Goal: Task Accomplishment & Management: Use online tool/utility

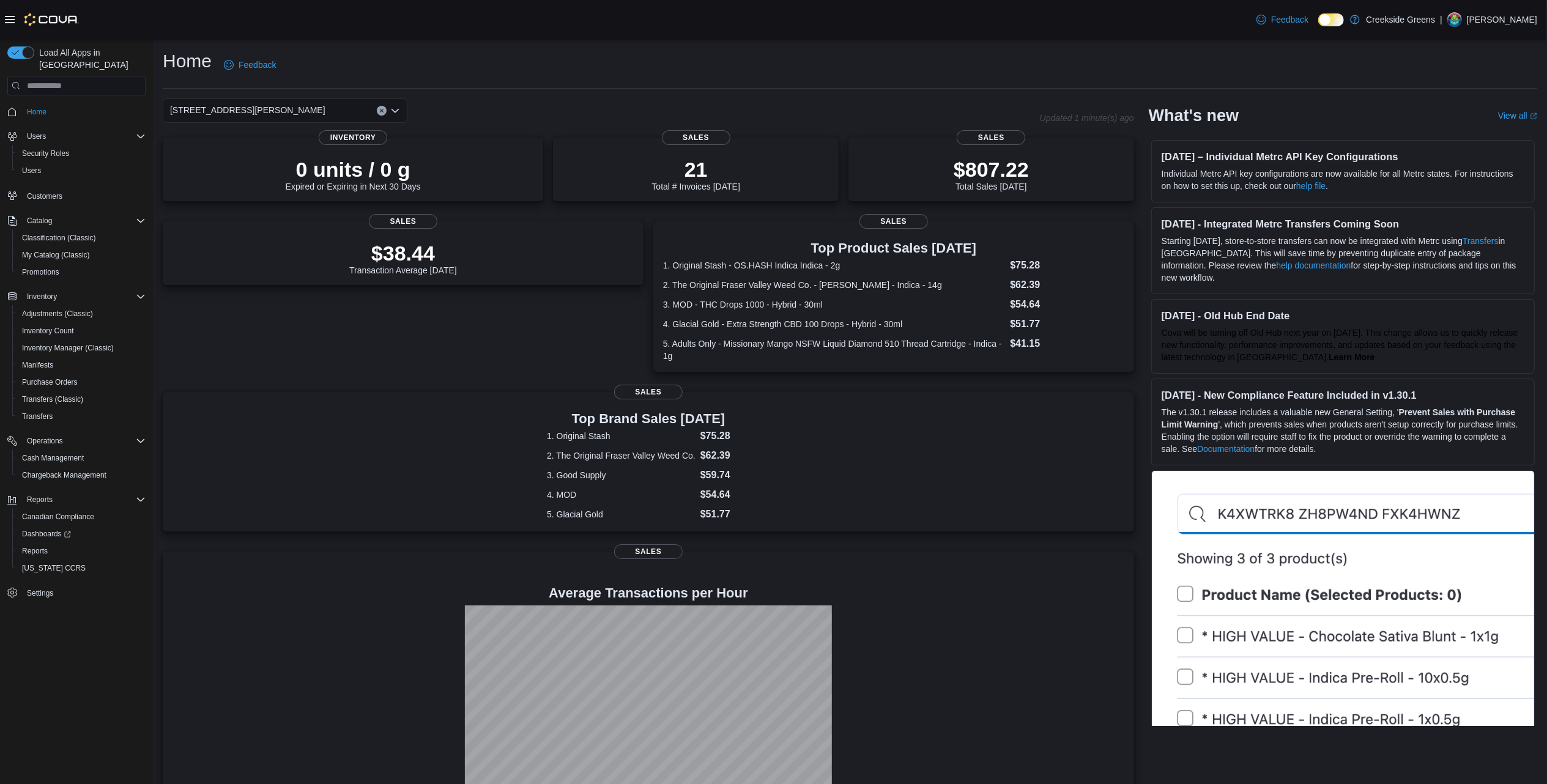
click at [481, 64] on div "Home Feedback" at bounding box center [850, 65] width 1374 height 32
click at [399, 116] on div "[STREET_ADDRESS][PERSON_NAME]" at bounding box center [285, 110] width 244 height 25
click at [257, 155] on span "[STREET_ADDRESS]" at bounding box center [246, 149] width 84 height 12
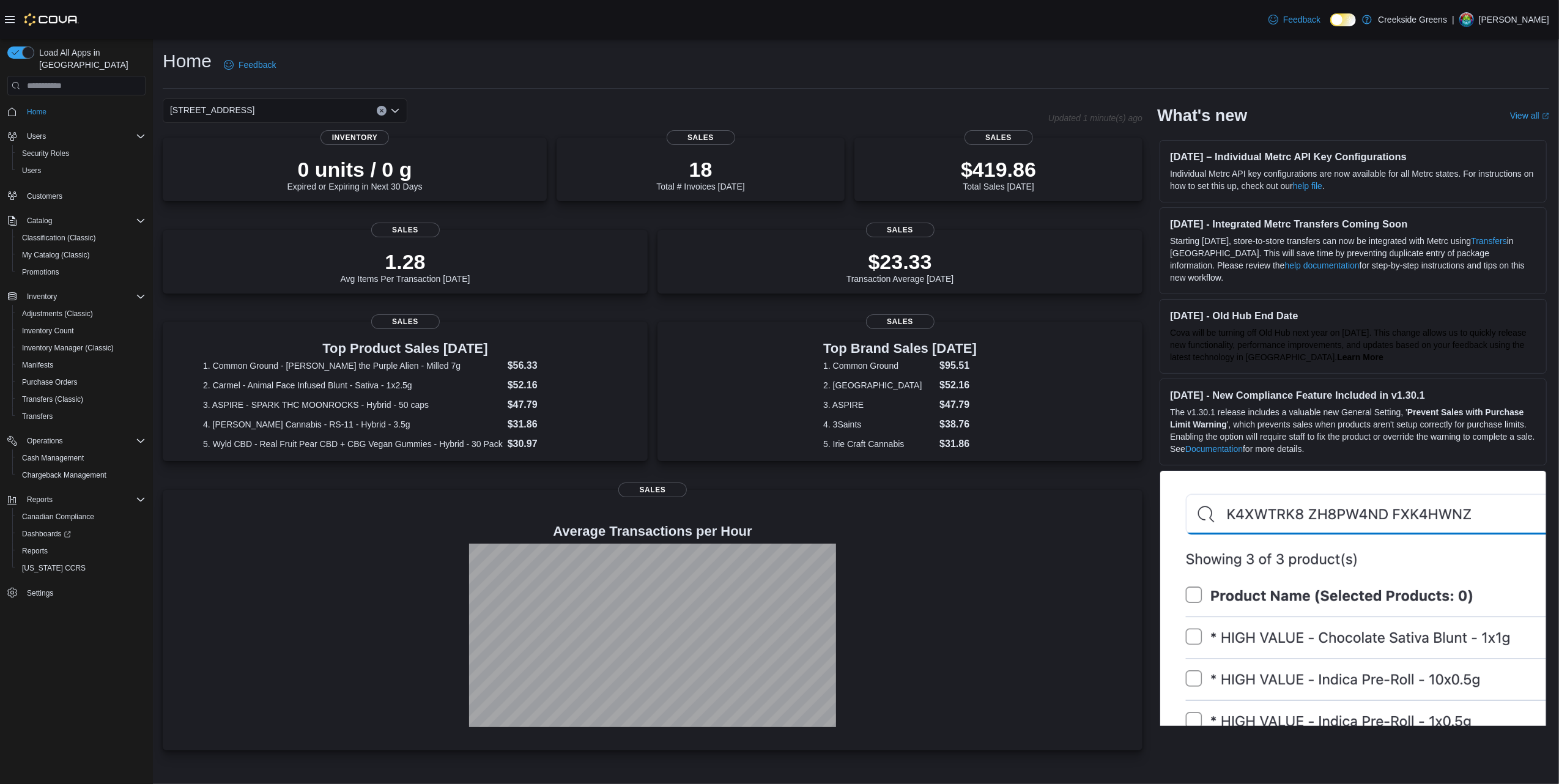
click at [283, 110] on div "[STREET_ADDRESS]. Selected. [STREET_ADDRESS]. Press Backspace to delete [STREET…" at bounding box center [285, 110] width 244 height 25
click at [222, 164] on span "[STREET_ADDRESS][PERSON_NAME]" at bounding box center [281, 167] width 156 height 12
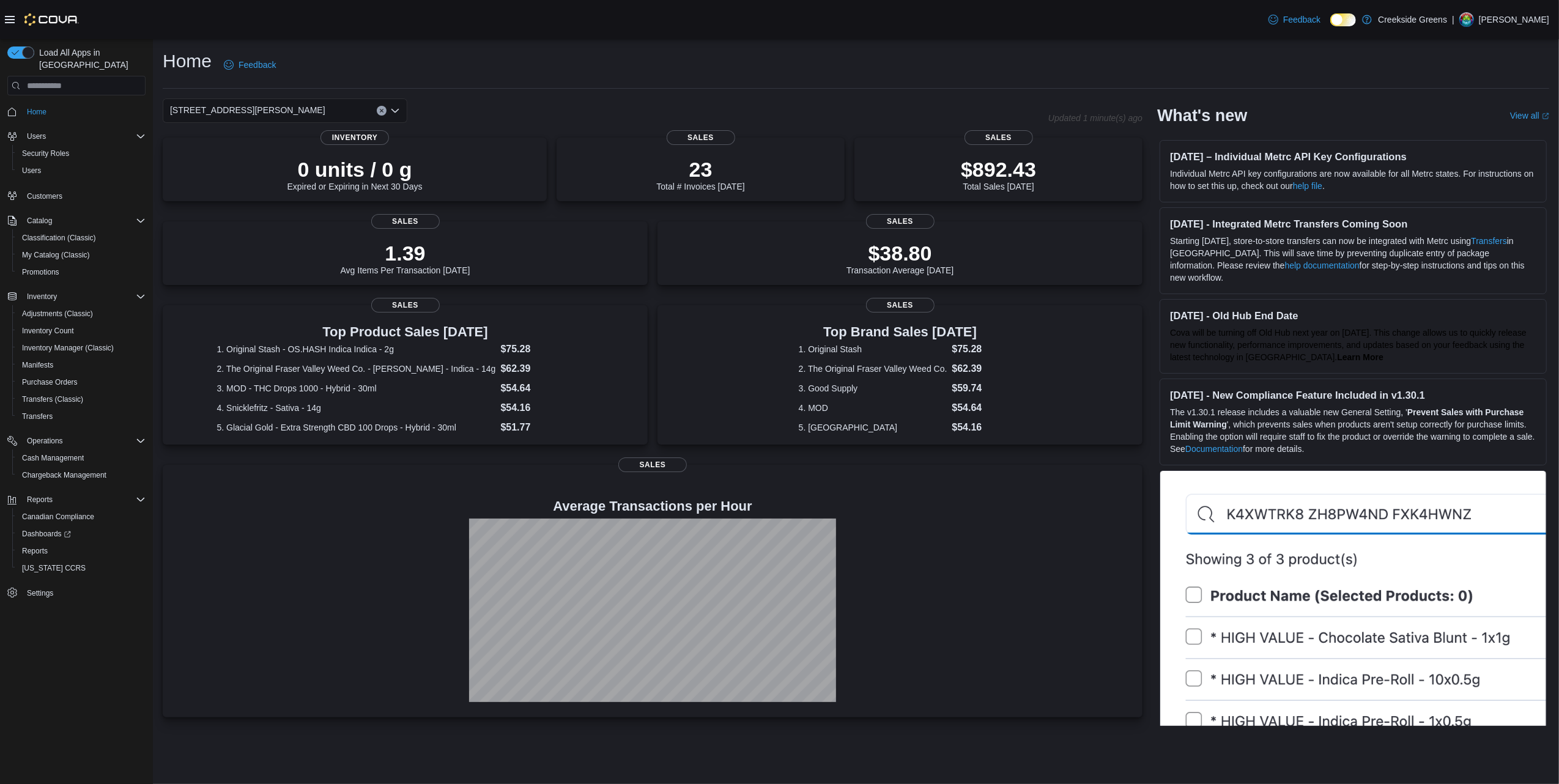
click at [580, 59] on div "Home Feedback" at bounding box center [856, 65] width 1387 height 32
click at [414, 47] on div "Home Feedback 19 [PERSON_NAME] Crescent Updated 1 minute(s) ago 0 units / 0 g E…" at bounding box center [856, 387] width 1406 height 697
click at [331, 109] on div "[STREET_ADDRESS][PERSON_NAME]" at bounding box center [285, 110] width 244 height 25
click at [243, 148] on span "[STREET_ADDRESS]" at bounding box center [246, 149] width 84 height 12
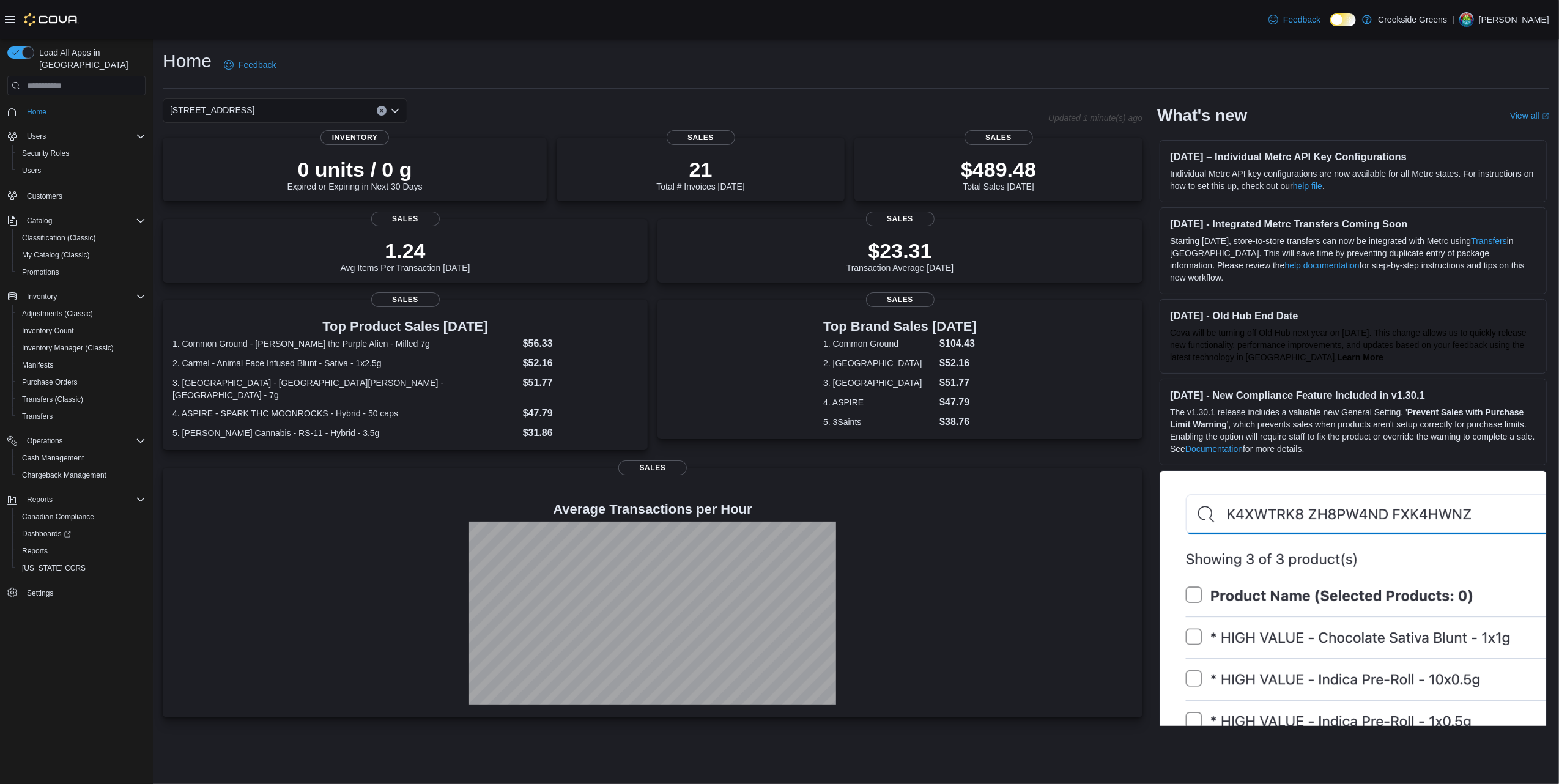
drag, startPoint x: 279, startPoint y: 111, endPoint x: 274, endPoint y: 118, distance: 8.6
click at [278, 114] on div "[STREET_ADDRESS]" at bounding box center [285, 110] width 244 height 25
click at [240, 160] on button "[STREET_ADDRESS][PERSON_NAME]" at bounding box center [285, 167] width 244 height 18
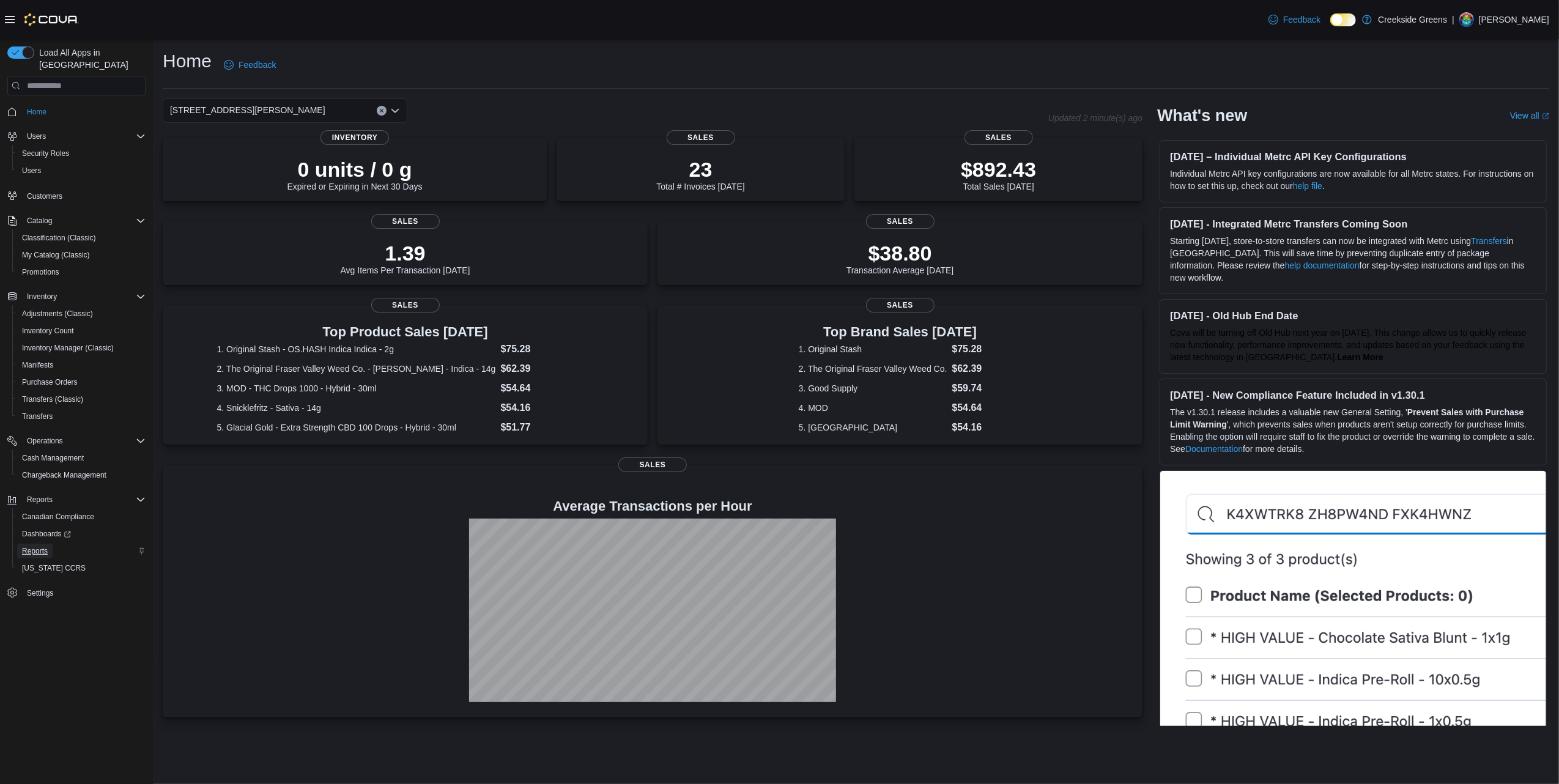
click at [28, 546] on span "Reports" at bounding box center [35, 551] width 25 height 15
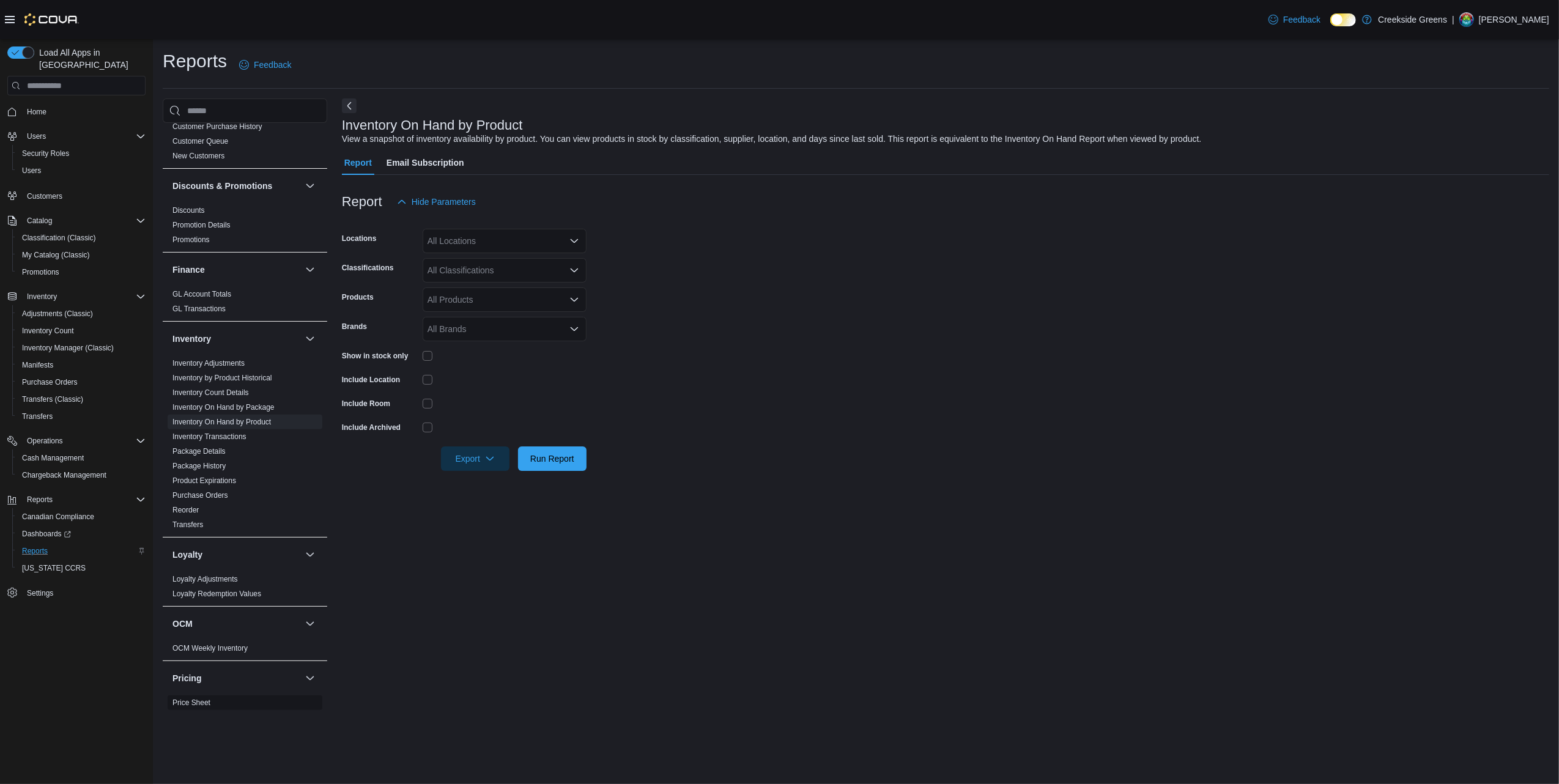
scroll to position [489, 0]
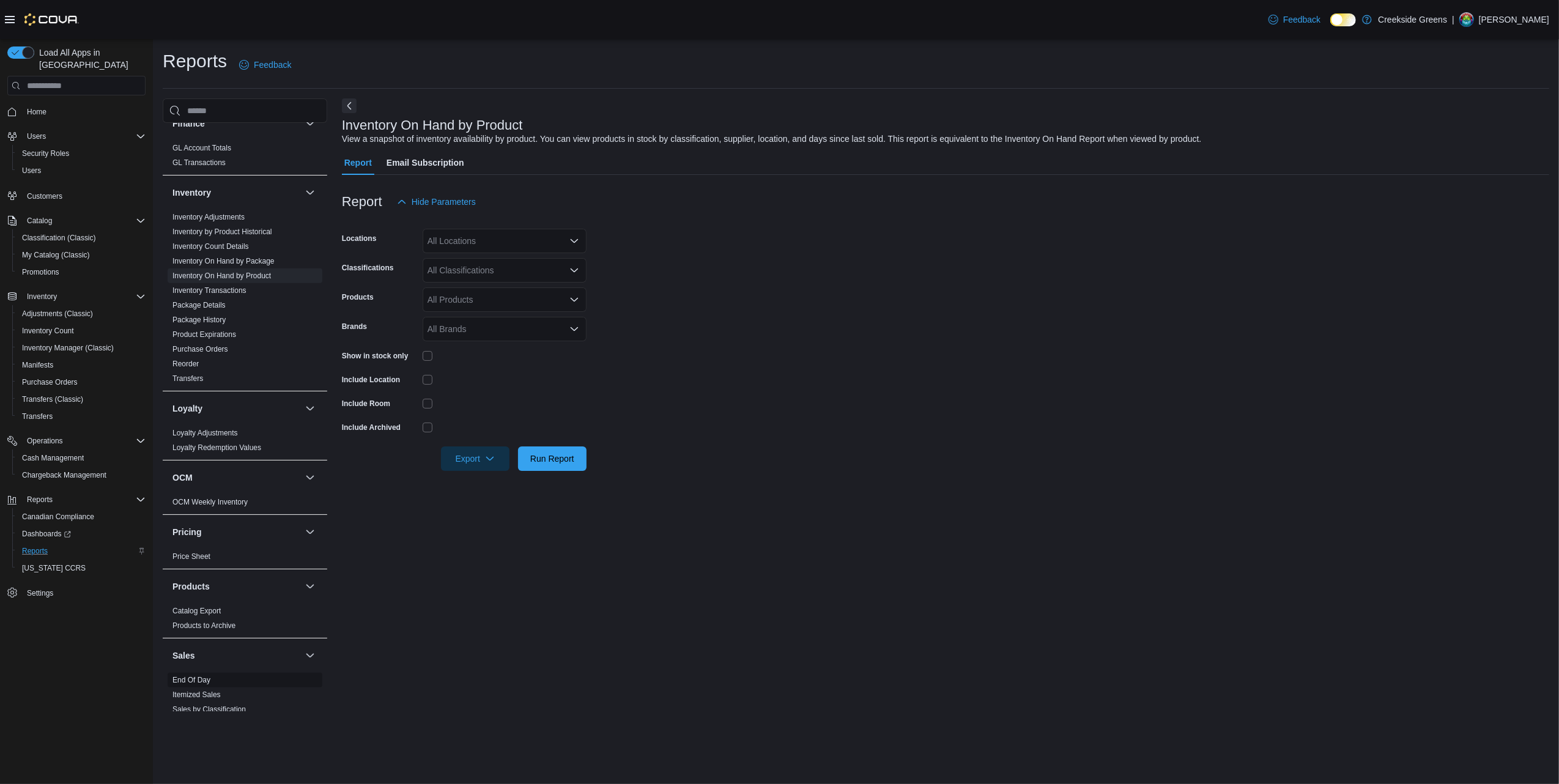
click at [198, 676] on link "End Of Day" at bounding box center [191, 680] width 38 height 9
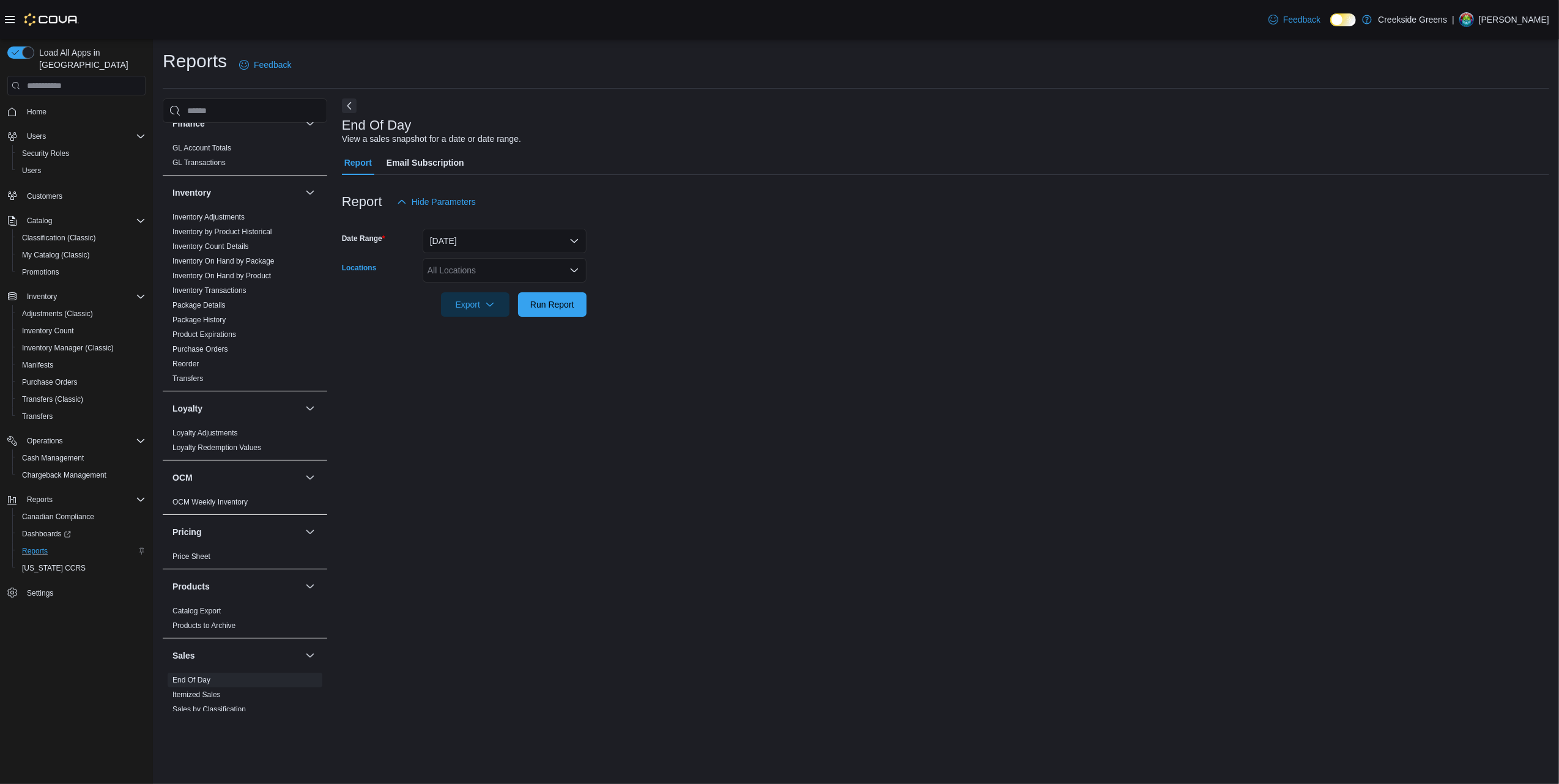
click at [504, 268] on div "All Locations" at bounding box center [504, 270] width 164 height 25
click at [492, 307] on span "[STREET_ADDRESS]" at bounding box center [491, 309] width 84 height 12
click at [717, 301] on form "Date Range [DATE] Locations [STREET_ADDRESS] Selected. [STREET_ADDRESS]. Press …" at bounding box center [945, 265] width 1207 height 103
click at [540, 315] on span "Run Report" at bounding box center [552, 304] width 54 height 25
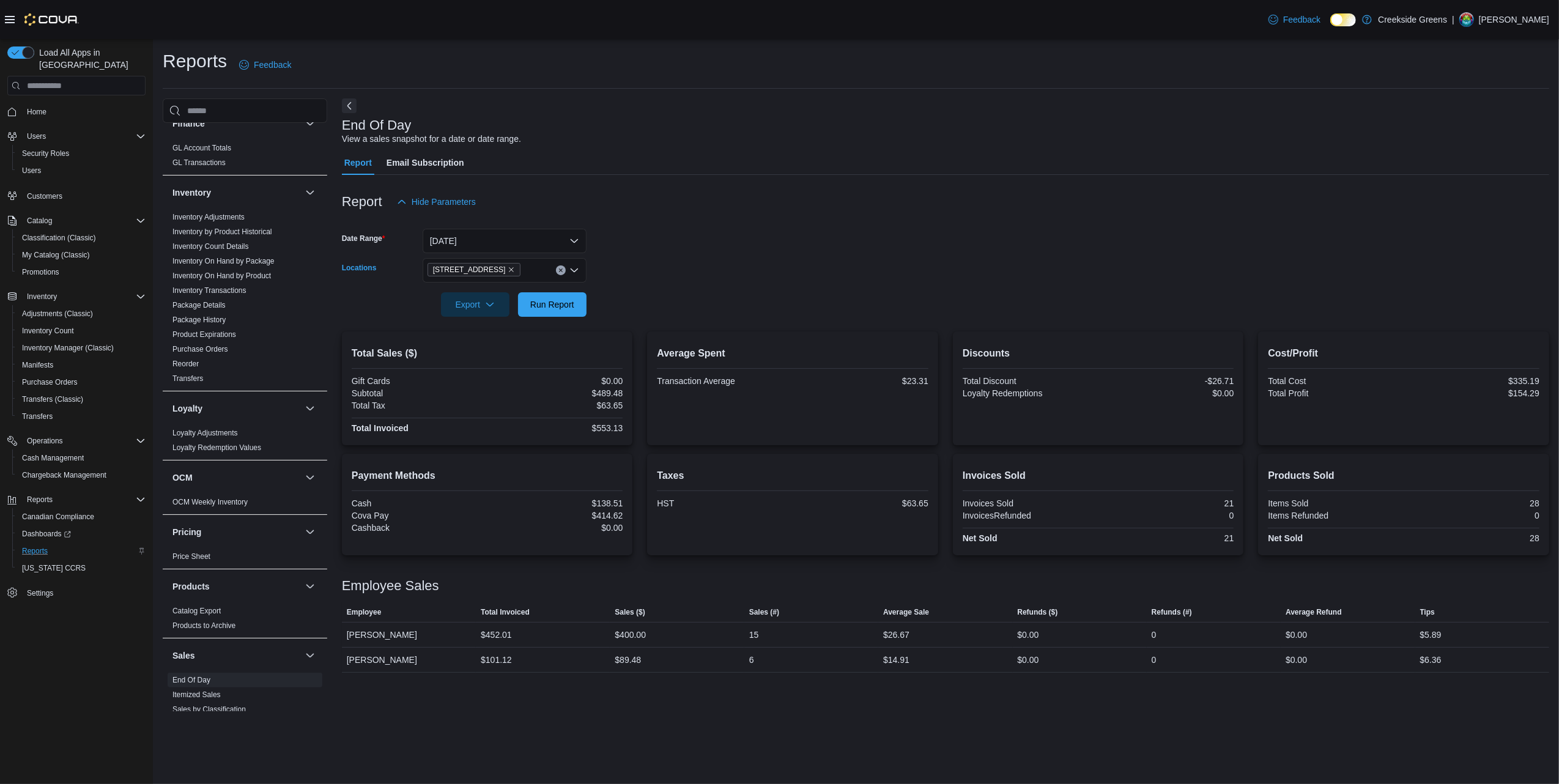
click at [562, 268] on icon "Clear input" at bounding box center [560, 270] width 5 height 5
click at [500, 326] on span "[STREET_ADDRESS][PERSON_NAME]" at bounding box center [526, 327] width 156 height 12
click at [729, 276] on form "Date Range [DATE] Locations [STREET_ADDRESS][PERSON_NAME] Combo box. Selected. …" at bounding box center [945, 265] width 1207 height 103
click at [566, 305] on span "Run Report" at bounding box center [552, 304] width 44 height 12
click at [531, 270] on icon "Remove 19 Reuben Crescent from selection in this group" at bounding box center [534, 269] width 7 height 7
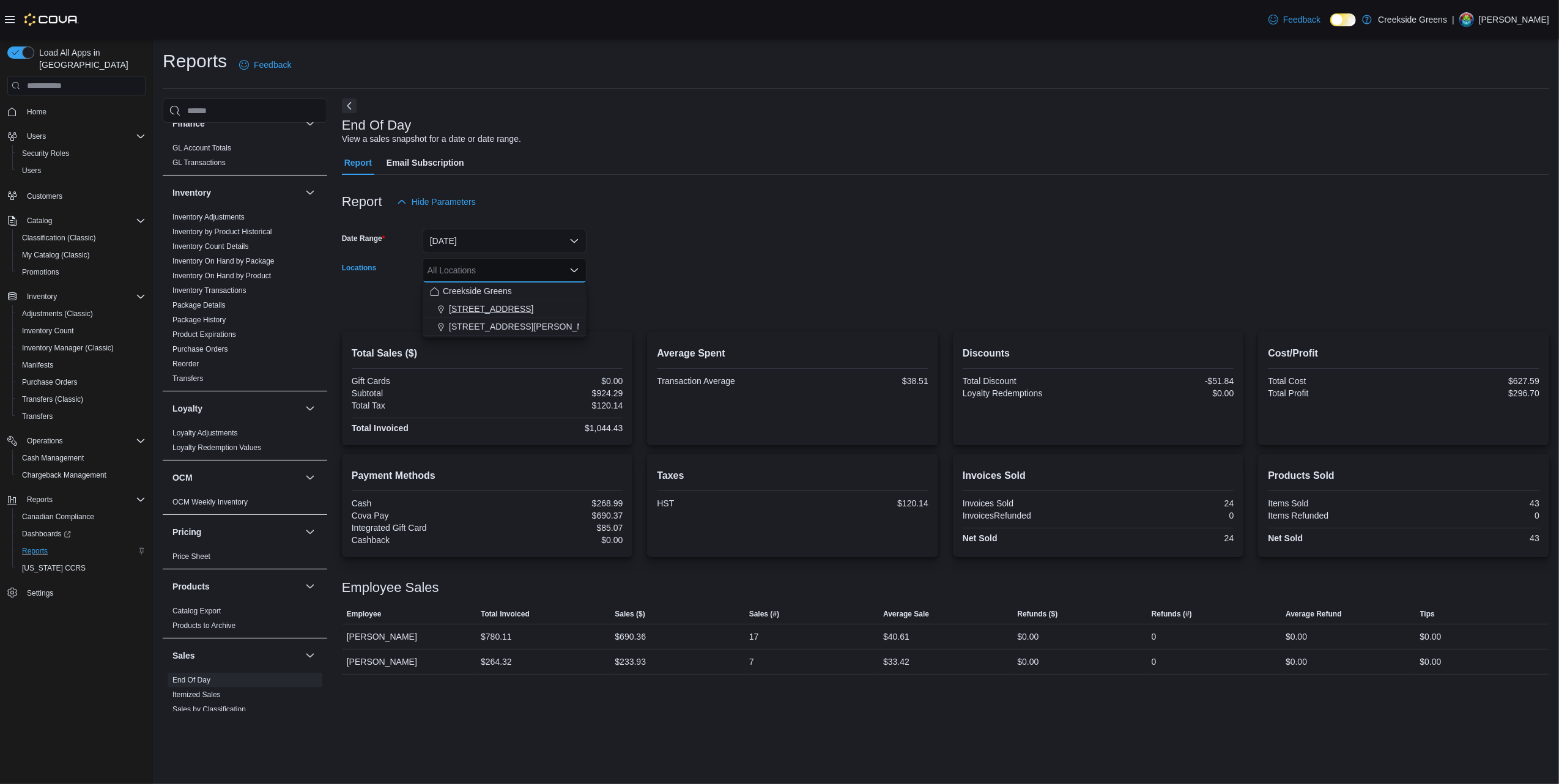
click at [499, 309] on span "[STREET_ADDRESS]" at bounding box center [491, 309] width 84 height 12
drag, startPoint x: 713, startPoint y: 282, endPoint x: 705, endPoint y: 284, distance: 8.2
click at [713, 282] on div at bounding box center [945, 287] width 1207 height 10
click at [546, 309] on span "Run Report" at bounding box center [552, 304] width 44 height 12
click at [508, 266] on icon "Remove 1192 Bank Street from selection in this group" at bounding box center [511, 269] width 7 height 7
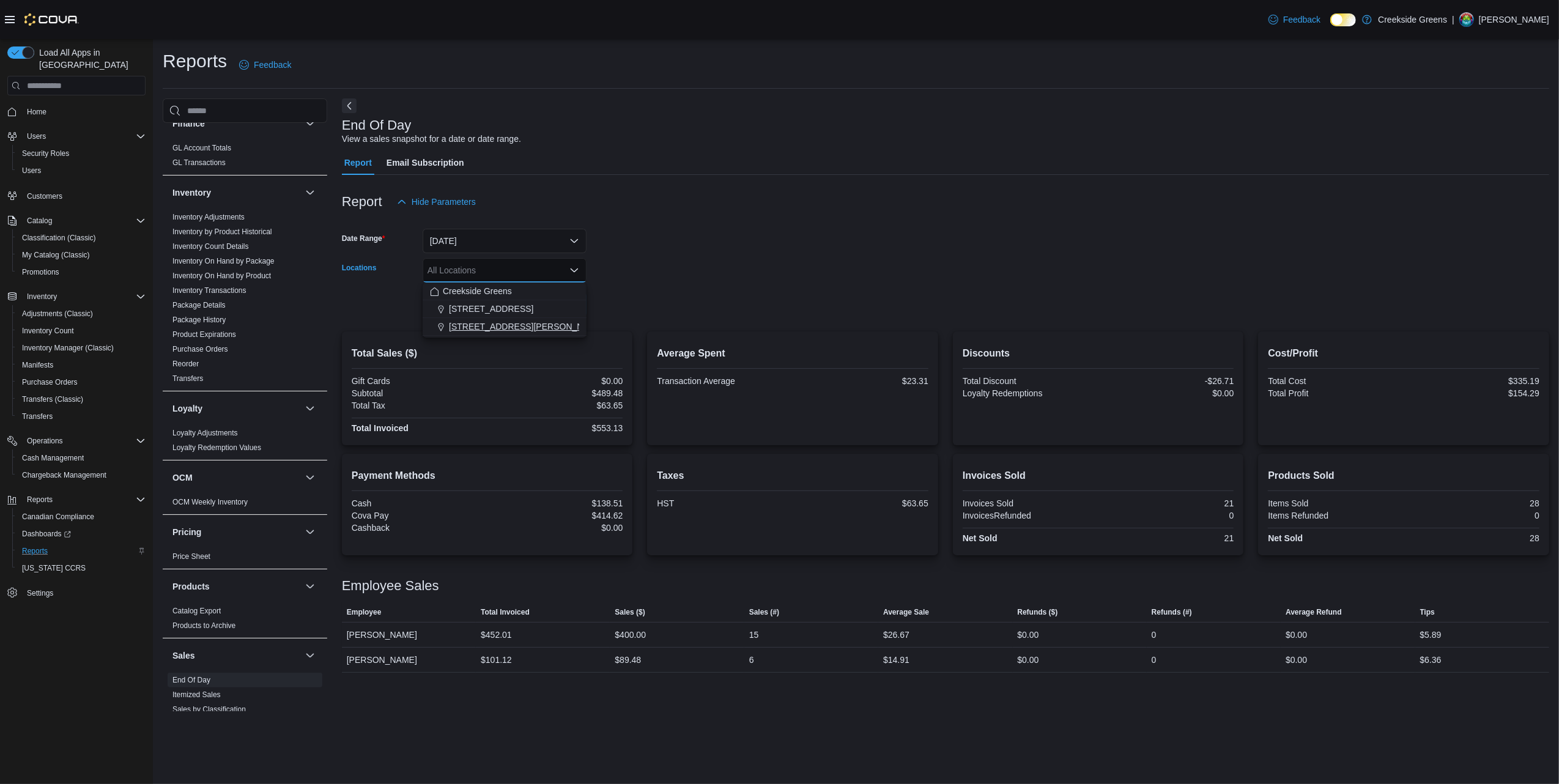
click at [514, 323] on span "[STREET_ADDRESS][PERSON_NAME]" at bounding box center [526, 327] width 156 height 12
click at [651, 270] on form "Date Range [DATE] Locations [STREET_ADDRESS][PERSON_NAME] Combo box. Selected. …" at bounding box center [945, 265] width 1207 height 103
drag, startPoint x: 566, startPoint y: 309, endPoint x: 581, endPoint y: 311, distance: 15.1
click at [568, 309] on span "Run Report" at bounding box center [552, 304] width 44 height 12
click at [40, 107] on span "Home" at bounding box center [36, 112] width 19 height 10
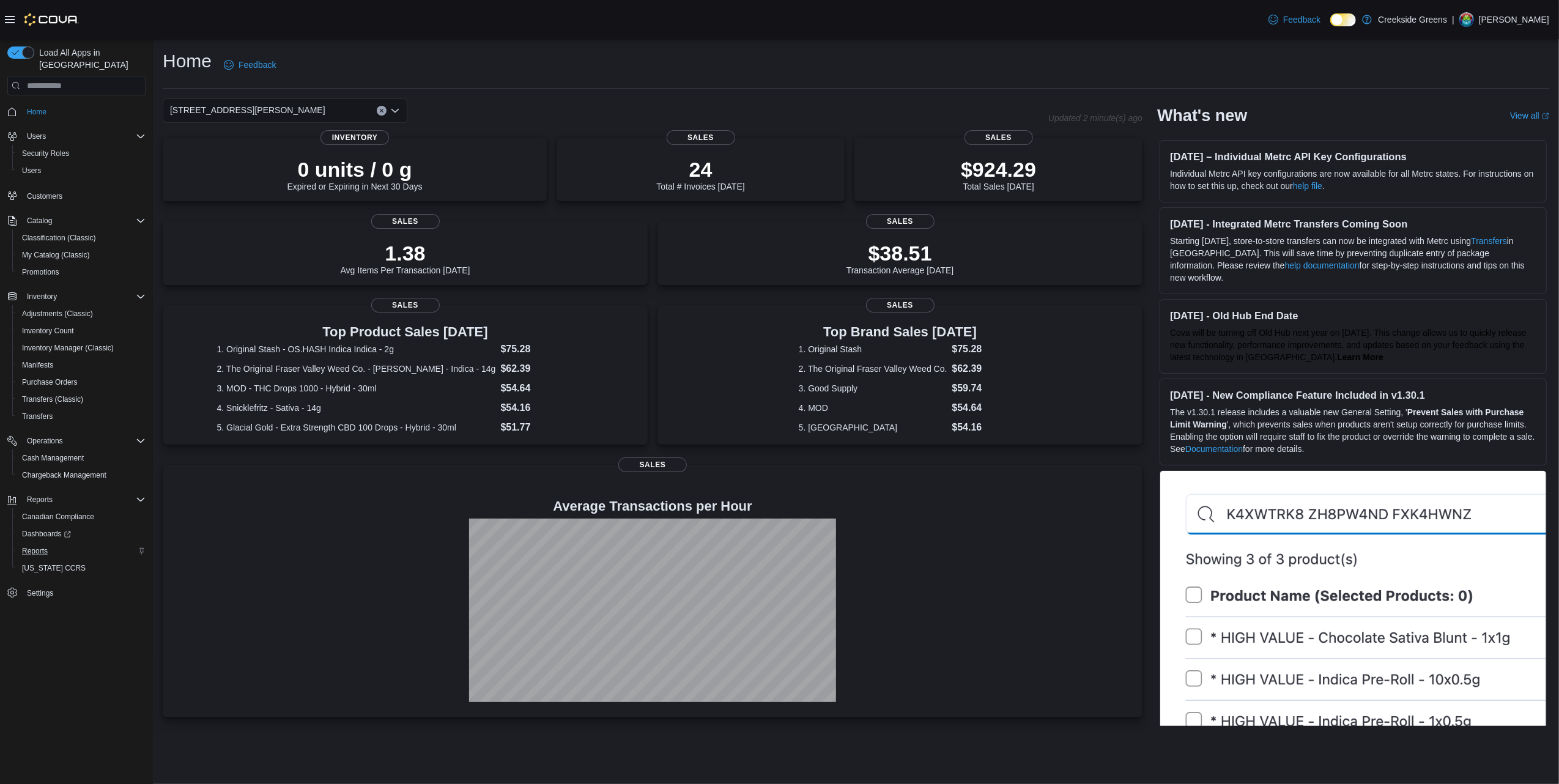
click at [359, 59] on div "Home Feedback" at bounding box center [856, 65] width 1387 height 32
click at [341, 113] on div "[STREET_ADDRESS][PERSON_NAME]" at bounding box center [285, 110] width 244 height 25
click at [285, 150] on div "[STREET_ADDRESS]" at bounding box center [293, 149] width 215 height 12
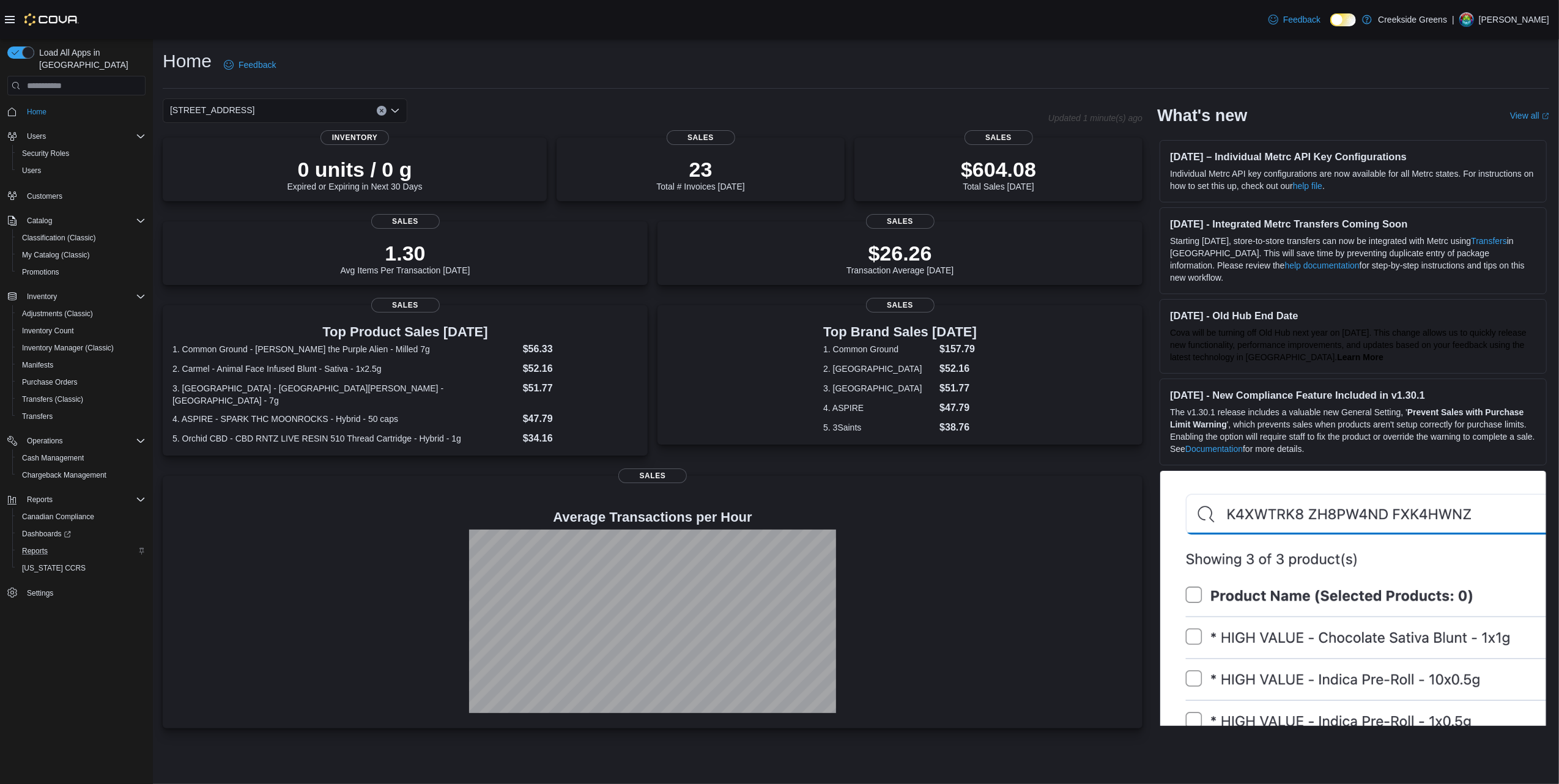
click at [271, 106] on div "[STREET_ADDRESS]" at bounding box center [285, 110] width 244 height 25
click at [267, 166] on span "[STREET_ADDRESS][PERSON_NAME]" at bounding box center [281, 167] width 156 height 12
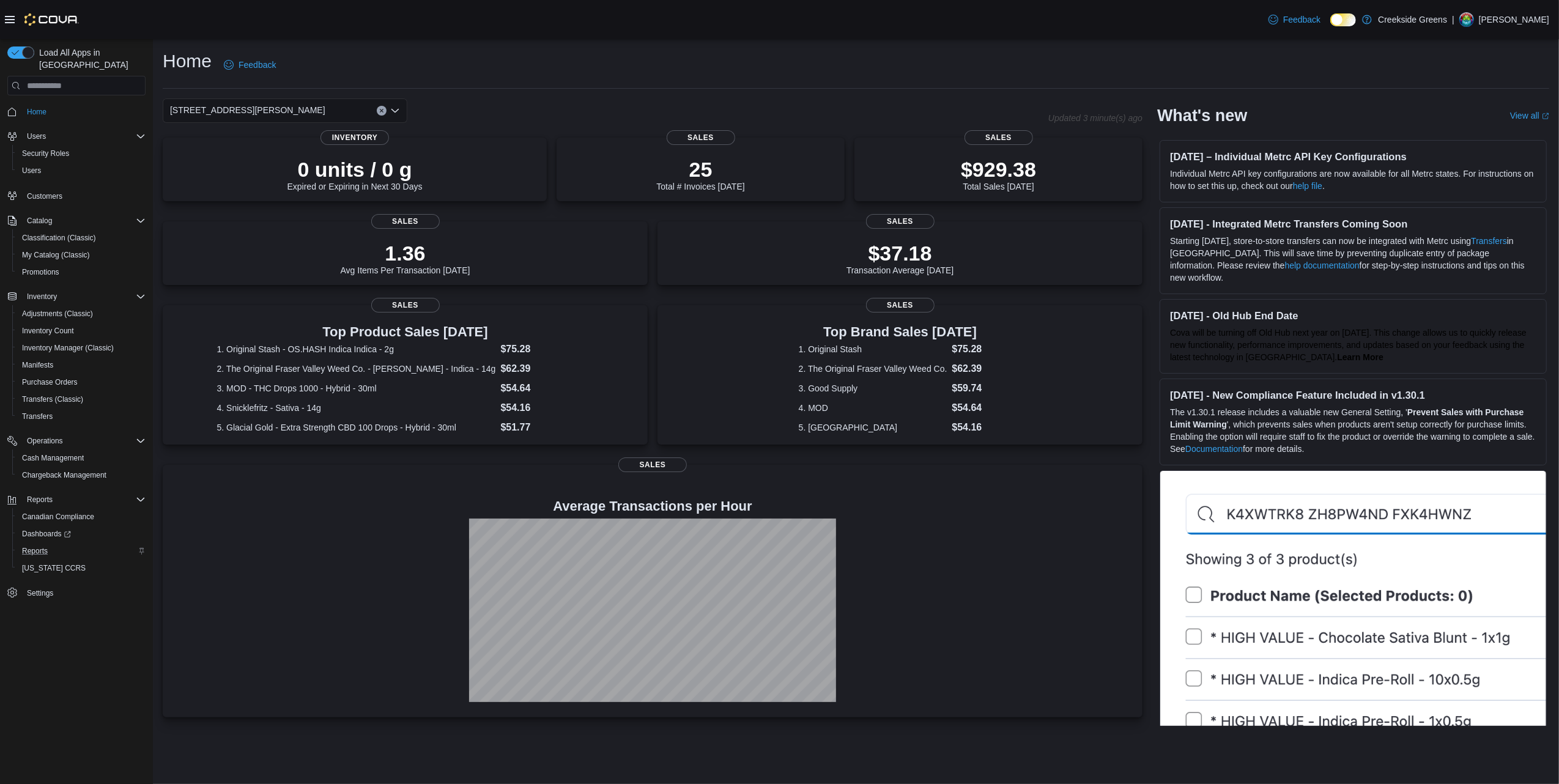
click at [290, 105] on div "19 [PERSON_NAME] Crescent Combo box. Selected. [STREET_ADDRESS][PERSON_NAME]. P…" at bounding box center [285, 110] width 244 height 25
click at [274, 150] on div "[STREET_ADDRESS]" at bounding box center [293, 149] width 215 height 12
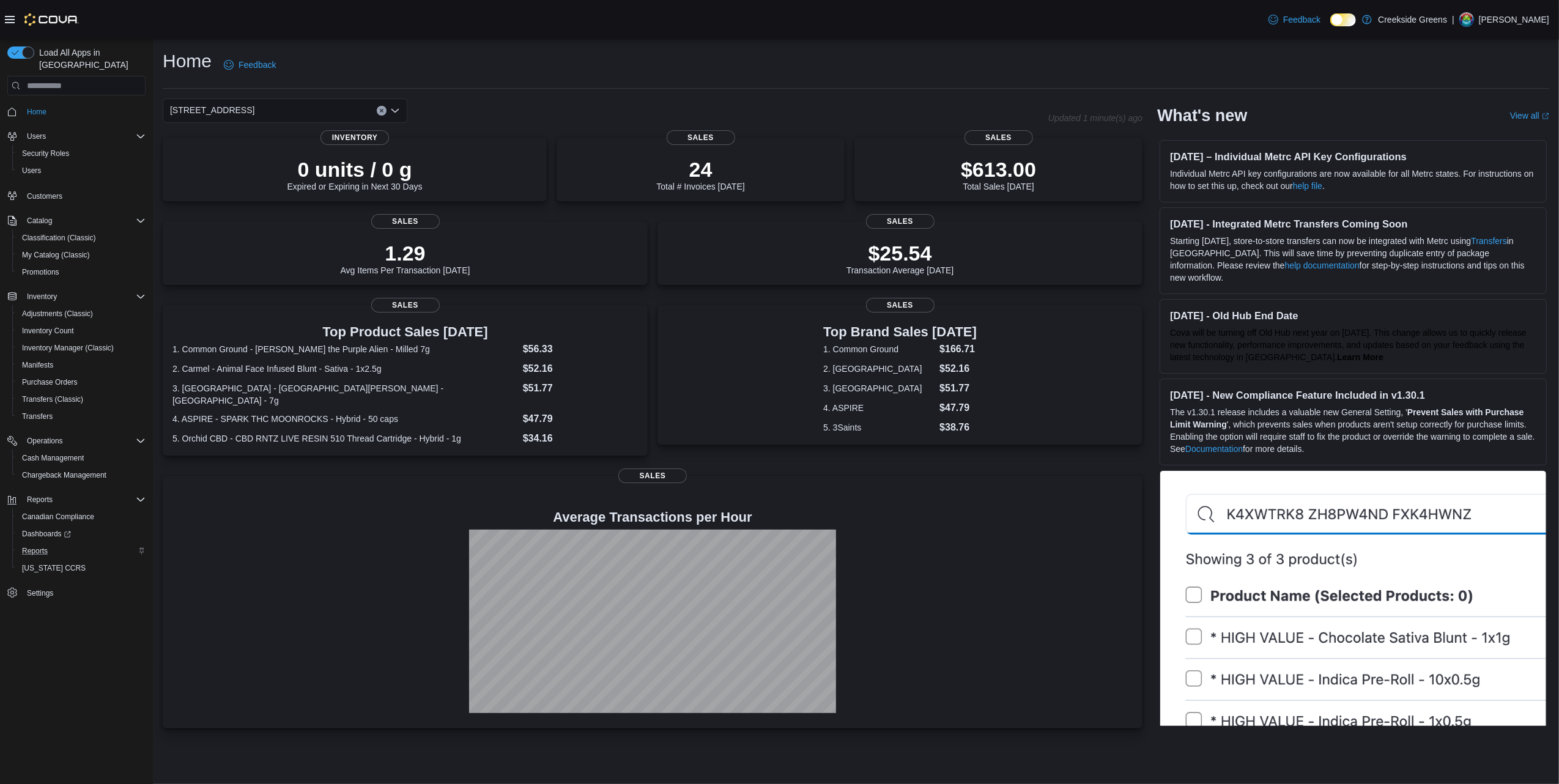
click at [322, 108] on div "[STREET_ADDRESS]" at bounding box center [285, 110] width 244 height 25
click at [242, 158] on button "[STREET_ADDRESS][PERSON_NAME]" at bounding box center [285, 167] width 244 height 18
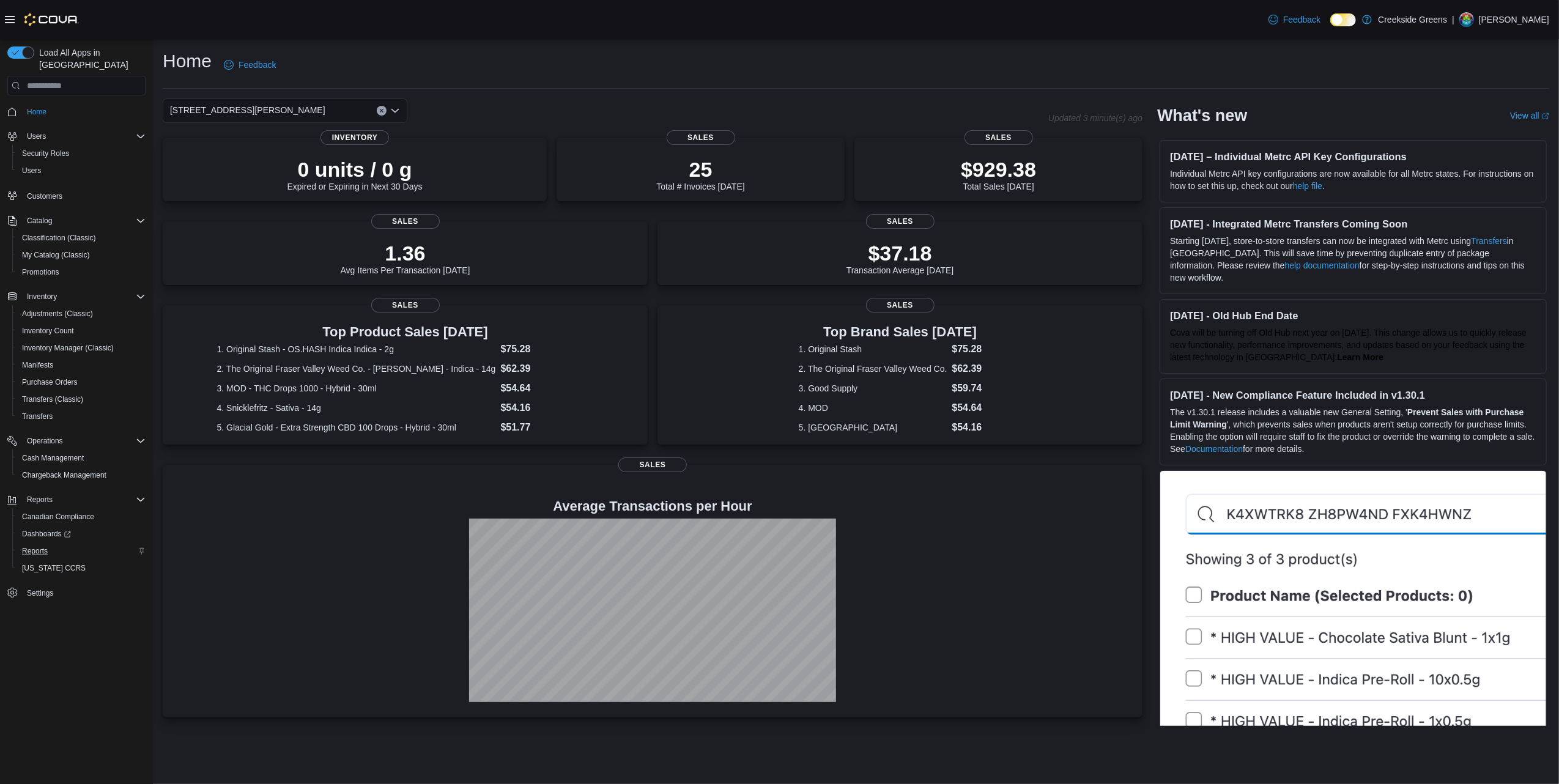
click at [57, 544] on div "Reports" at bounding box center [81, 551] width 128 height 15
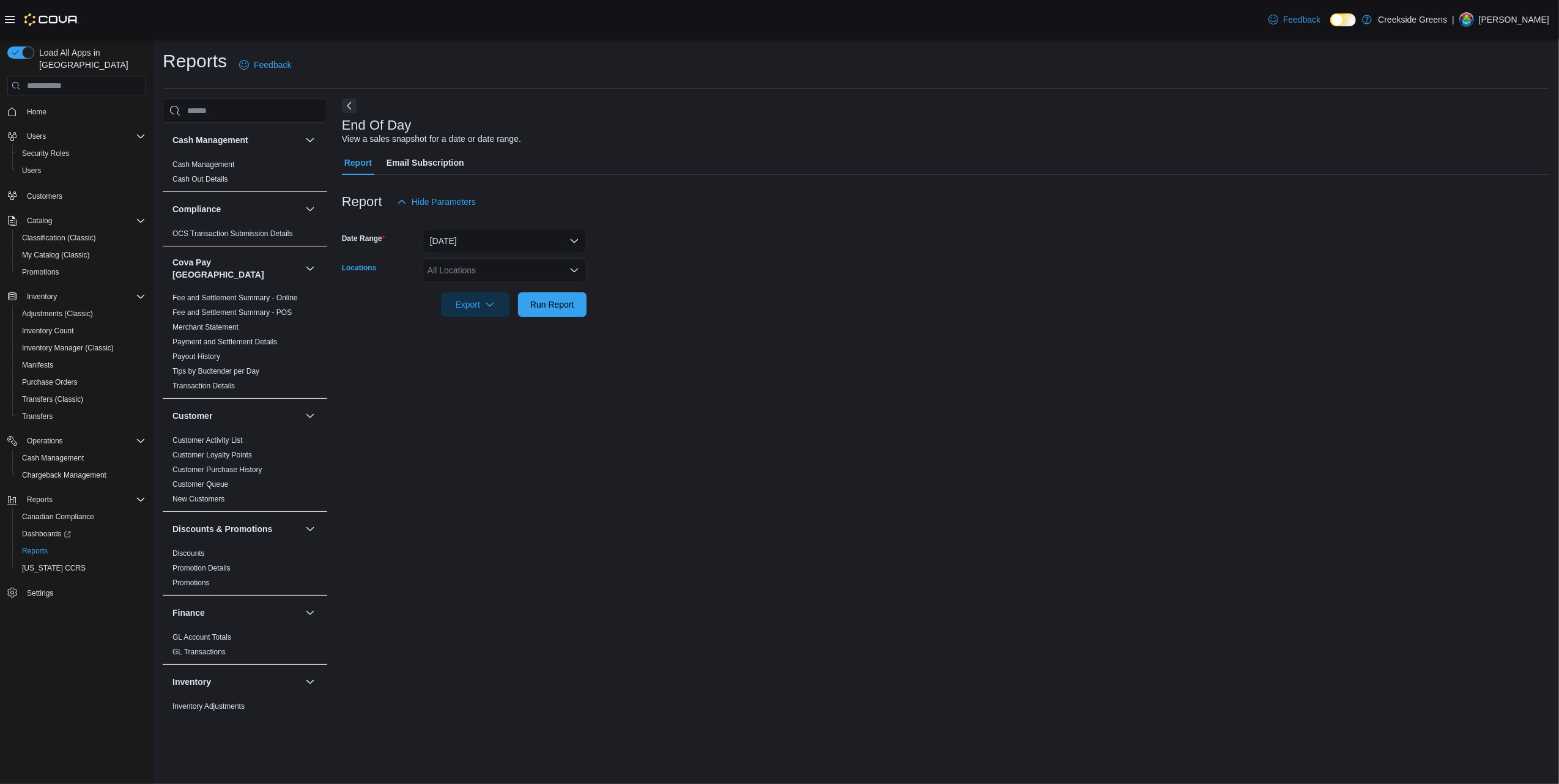
click at [490, 266] on div "All Locations" at bounding box center [504, 270] width 164 height 25
click at [490, 305] on span "[STREET_ADDRESS]" at bounding box center [491, 309] width 84 height 12
click at [821, 309] on form "Date Range [DATE] Locations [STREET_ADDRESS] Selected. [STREET_ADDRESS]. Press …" at bounding box center [945, 265] width 1207 height 103
click at [578, 294] on span "Run Report" at bounding box center [552, 304] width 54 height 25
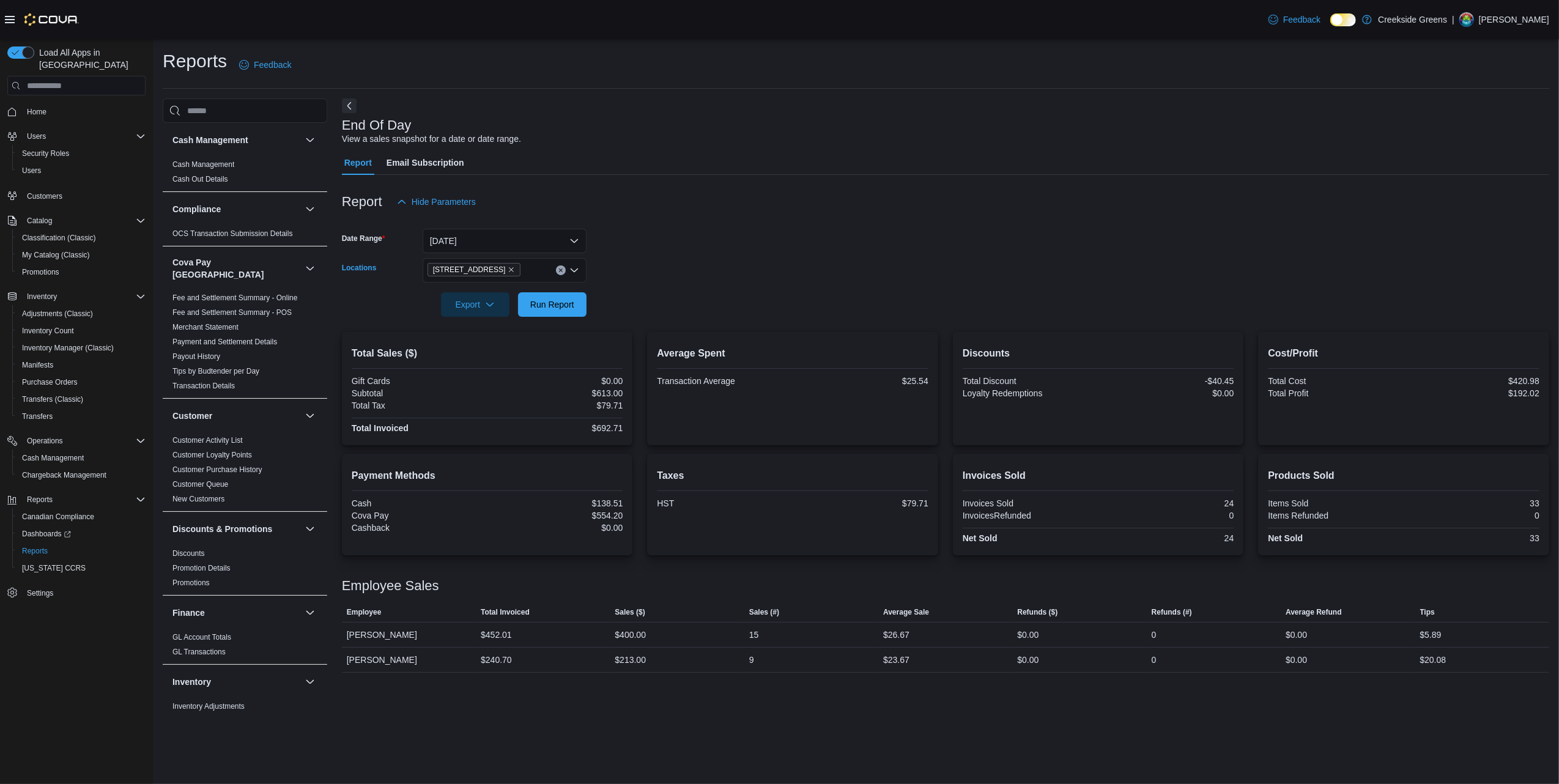
click at [488, 270] on span "[STREET_ADDRESS]" at bounding box center [474, 270] width 83 height 12
click at [510, 309] on span "[STREET_ADDRESS][PERSON_NAME]" at bounding box center [526, 309] width 156 height 12
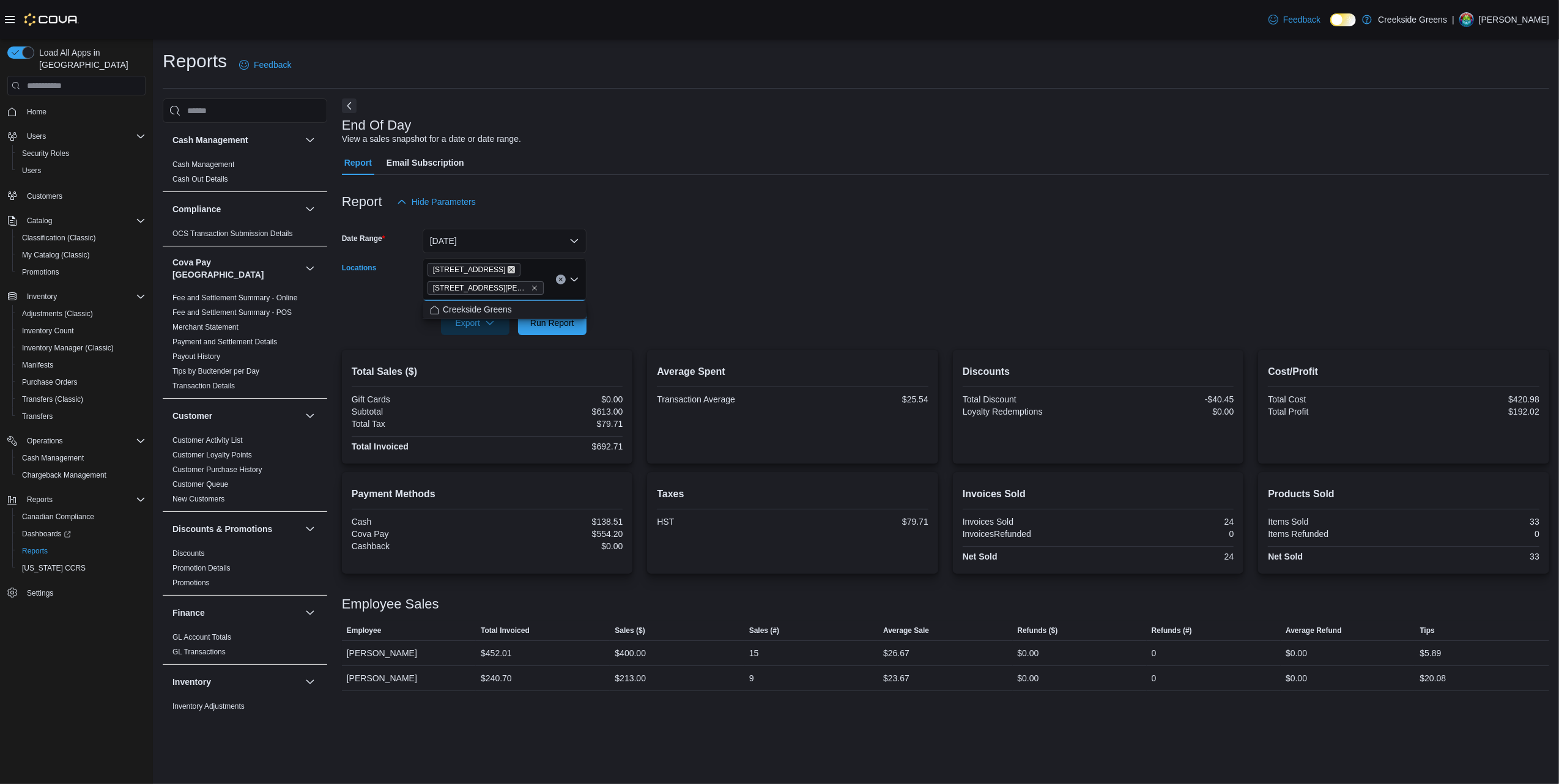
click at [508, 267] on icon "Remove 1192 Bank Street from selection in this group" at bounding box center [511, 269] width 7 height 7
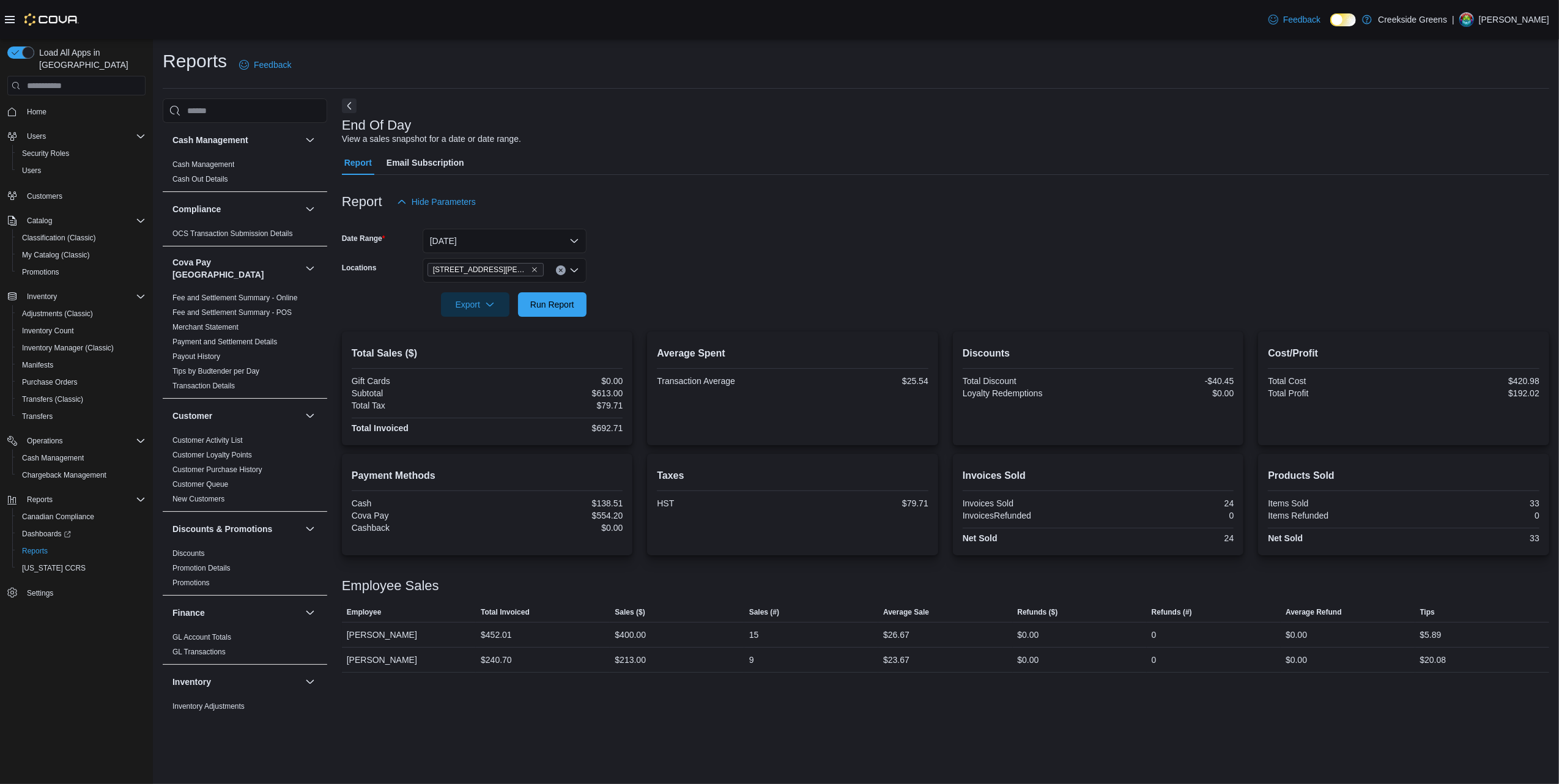
click at [795, 284] on div at bounding box center [945, 287] width 1207 height 10
drag, startPoint x: 552, startPoint y: 308, endPoint x: 788, endPoint y: 308, distance: 236.0
click at [554, 308] on span "Run Report" at bounding box center [552, 305] width 44 height 12
click at [531, 269] on icon "Remove 19 Reuben Crescent from selection in this group" at bounding box center [534, 269] width 7 height 7
click at [486, 308] on span "[STREET_ADDRESS]" at bounding box center [491, 309] width 84 height 12
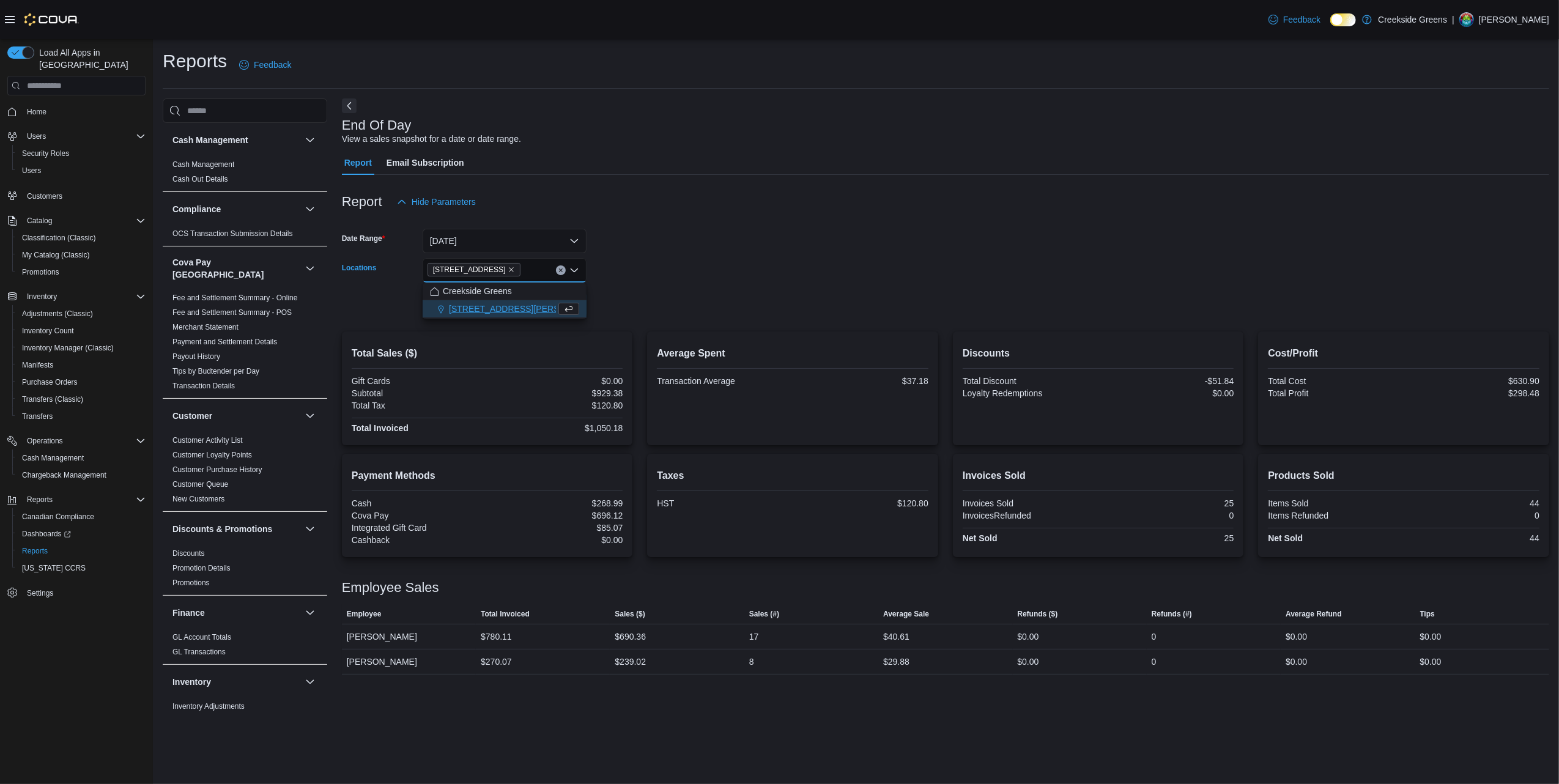
click at [847, 327] on div at bounding box center [945, 324] width 1207 height 15
click at [546, 313] on span "Run Report" at bounding box center [552, 304] width 54 height 25
click at [54, 104] on span "Home" at bounding box center [83, 112] width 124 height 15
